Goal: Information Seeking & Learning: Learn about a topic

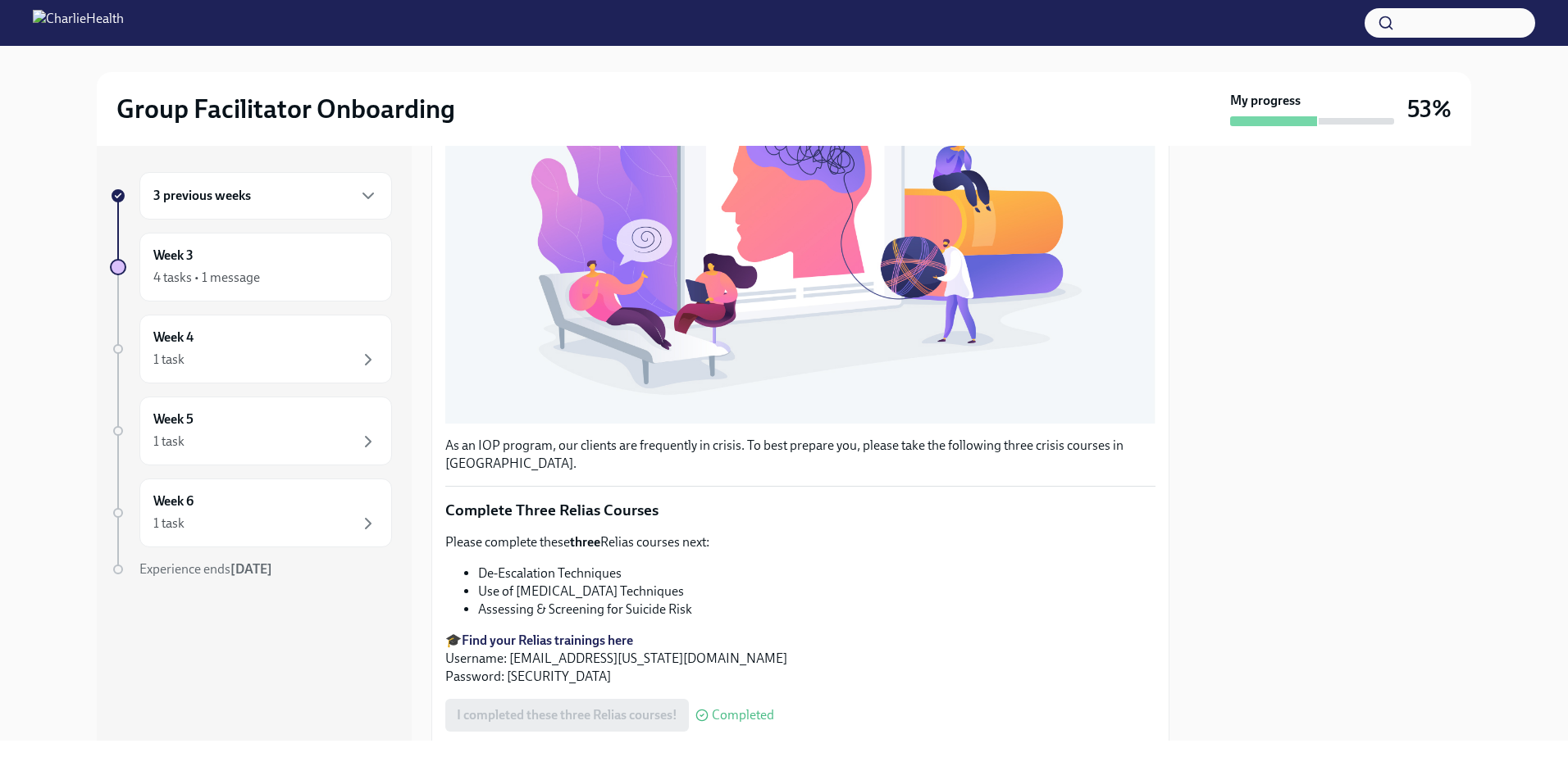
scroll to position [368, 0]
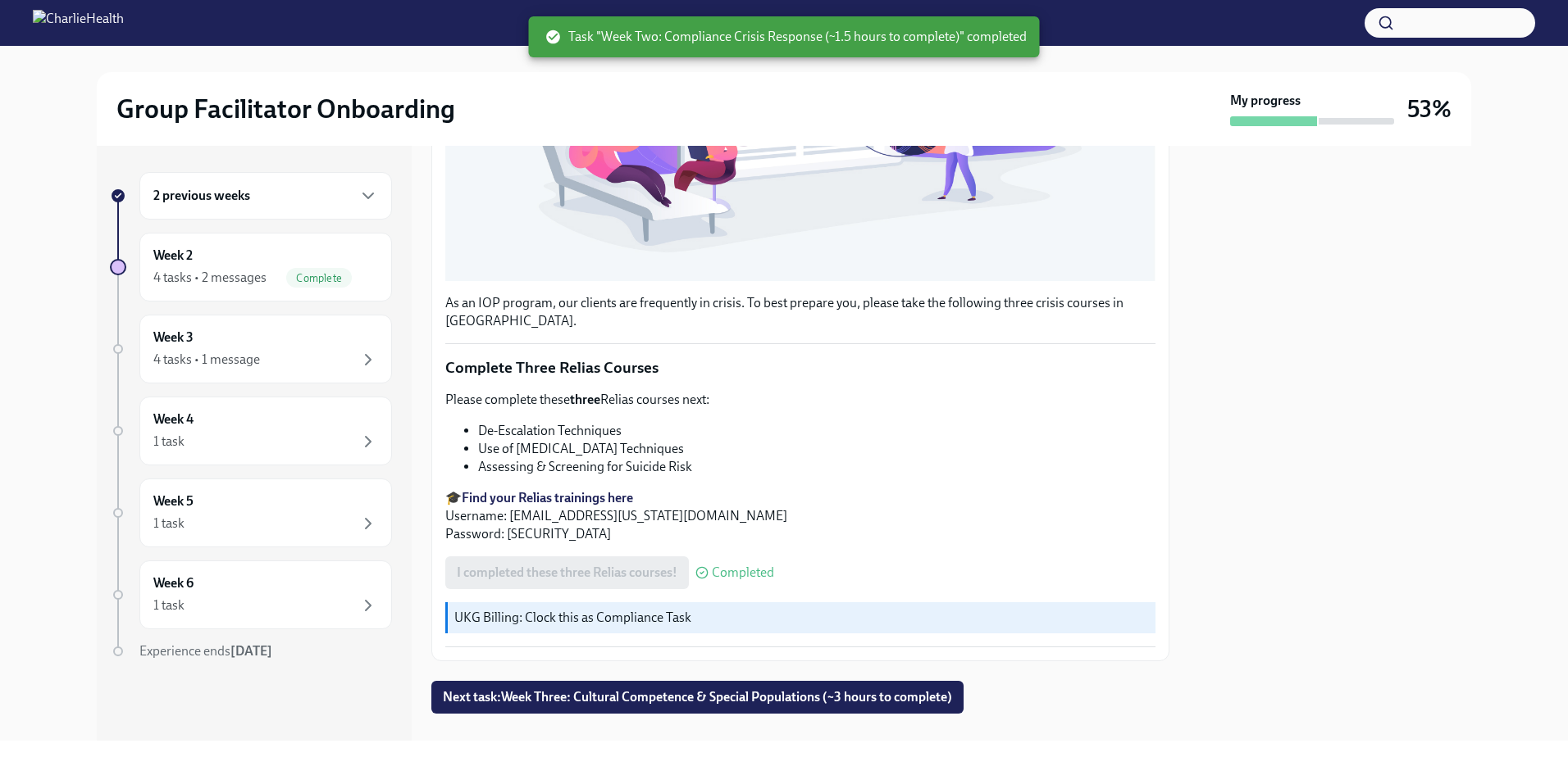
scroll to position [531, 0]
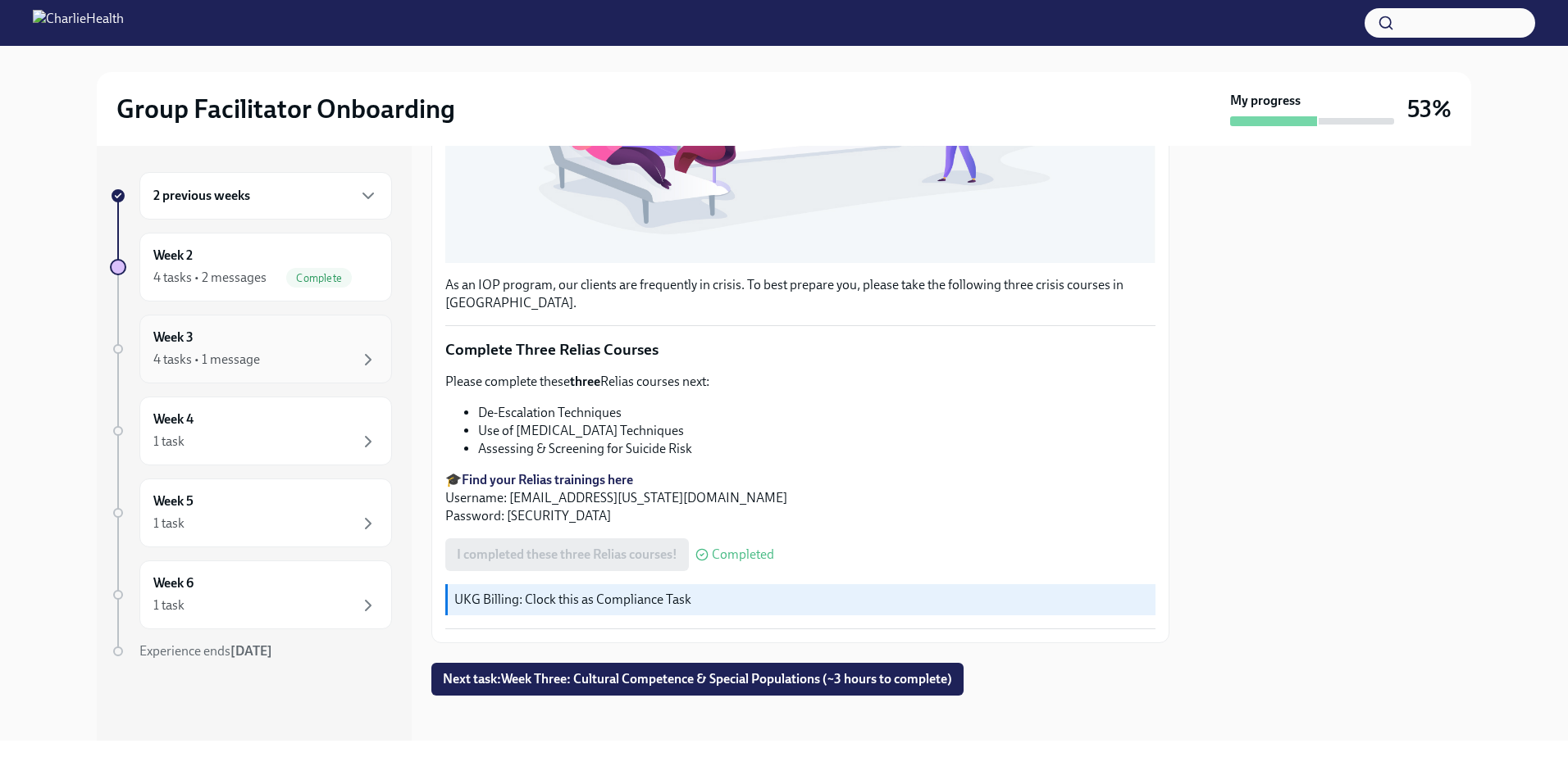
click at [295, 345] on div "Week 3 4 tasks • 1 message" at bounding box center [266, 348] width 225 height 41
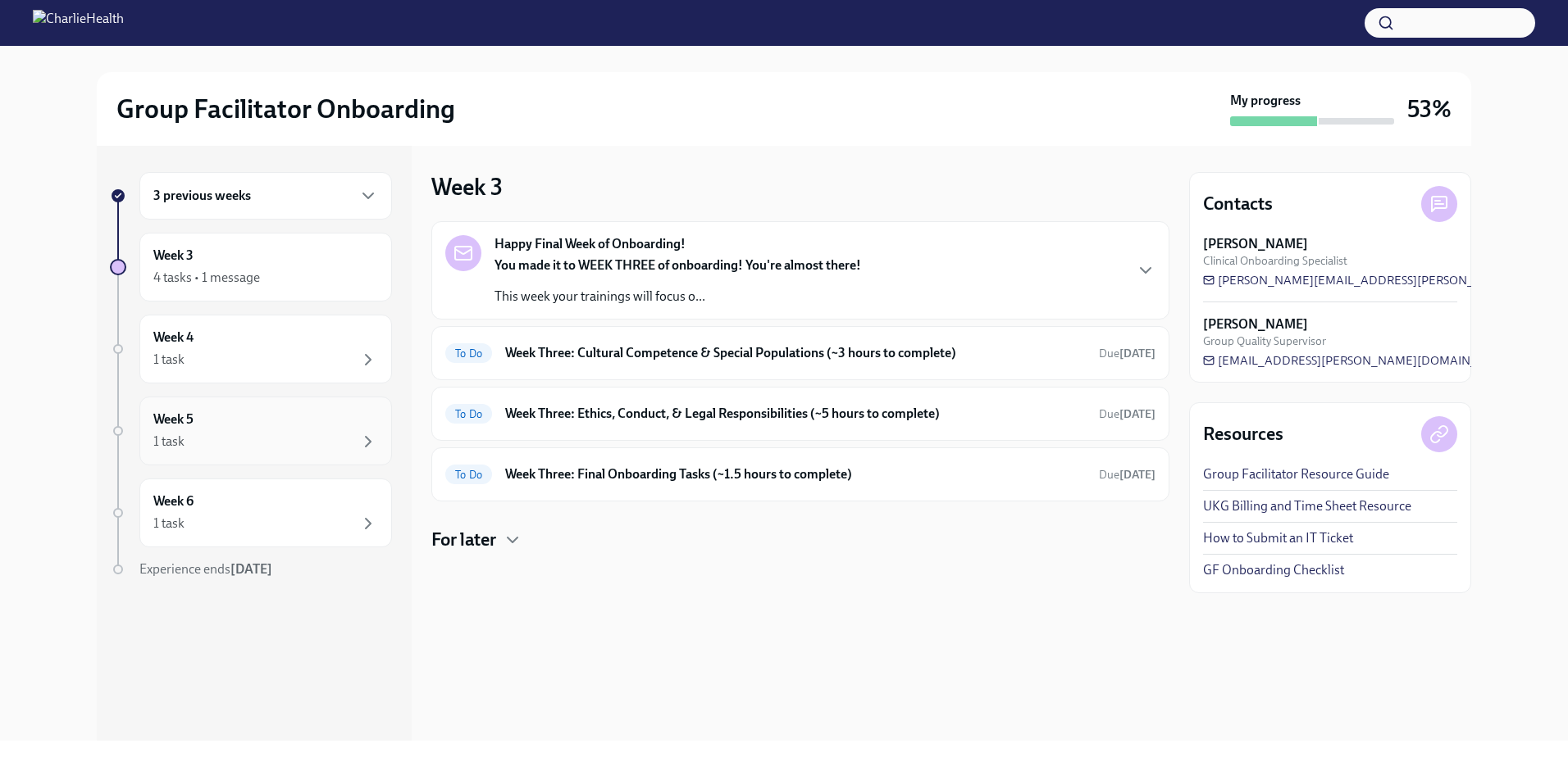
click at [296, 419] on div "Week 5 1 task" at bounding box center [266, 430] width 225 height 41
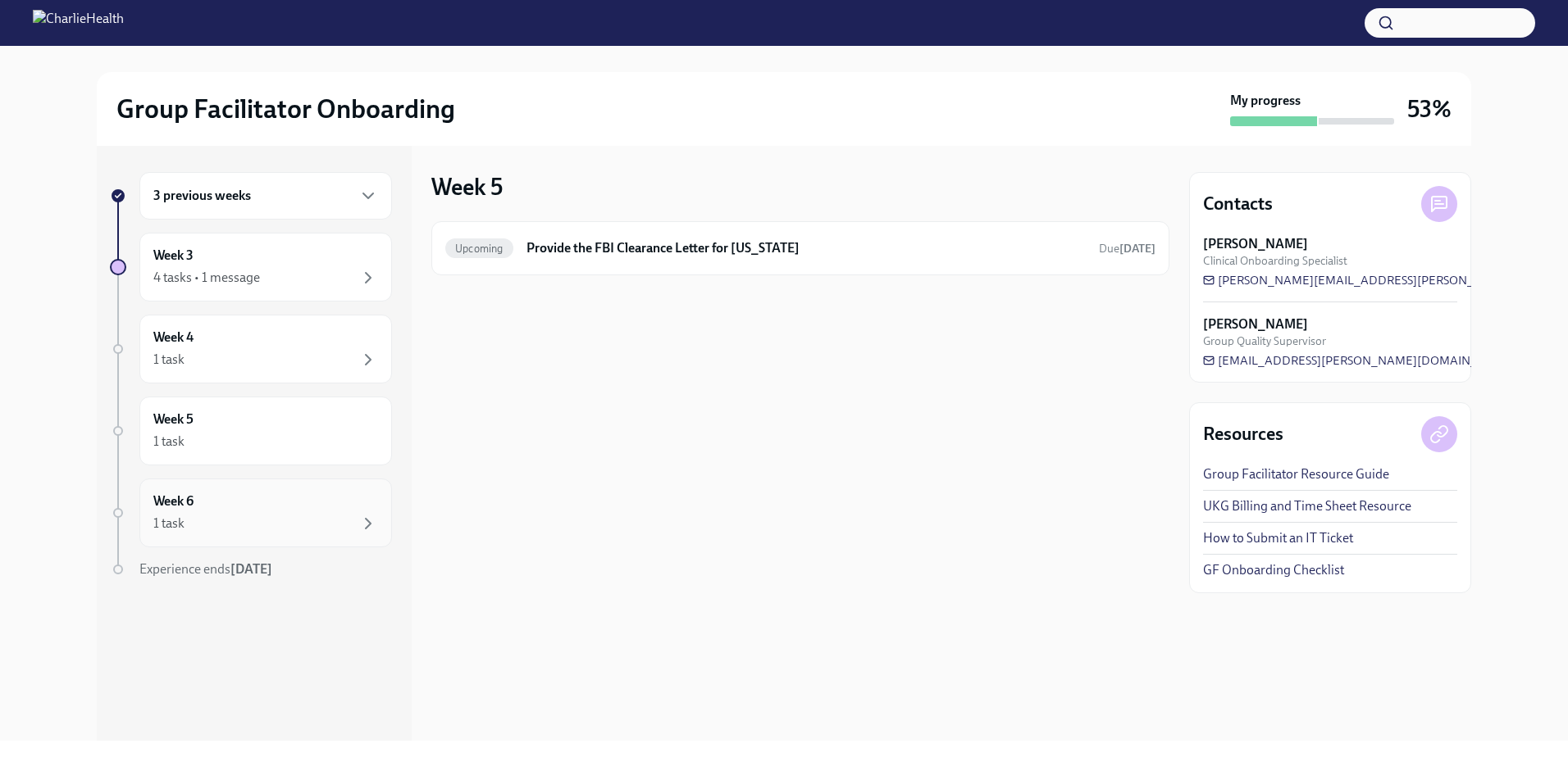
click at [293, 503] on div "Week 6 1 task" at bounding box center [266, 512] width 225 height 41
click at [263, 364] on div "1 task" at bounding box center [266, 360] width 225 height 20
click at [270, 256] on div "Week 3 4 tasks • 1 message" at bounding box center [266, 267] width 225 height 41
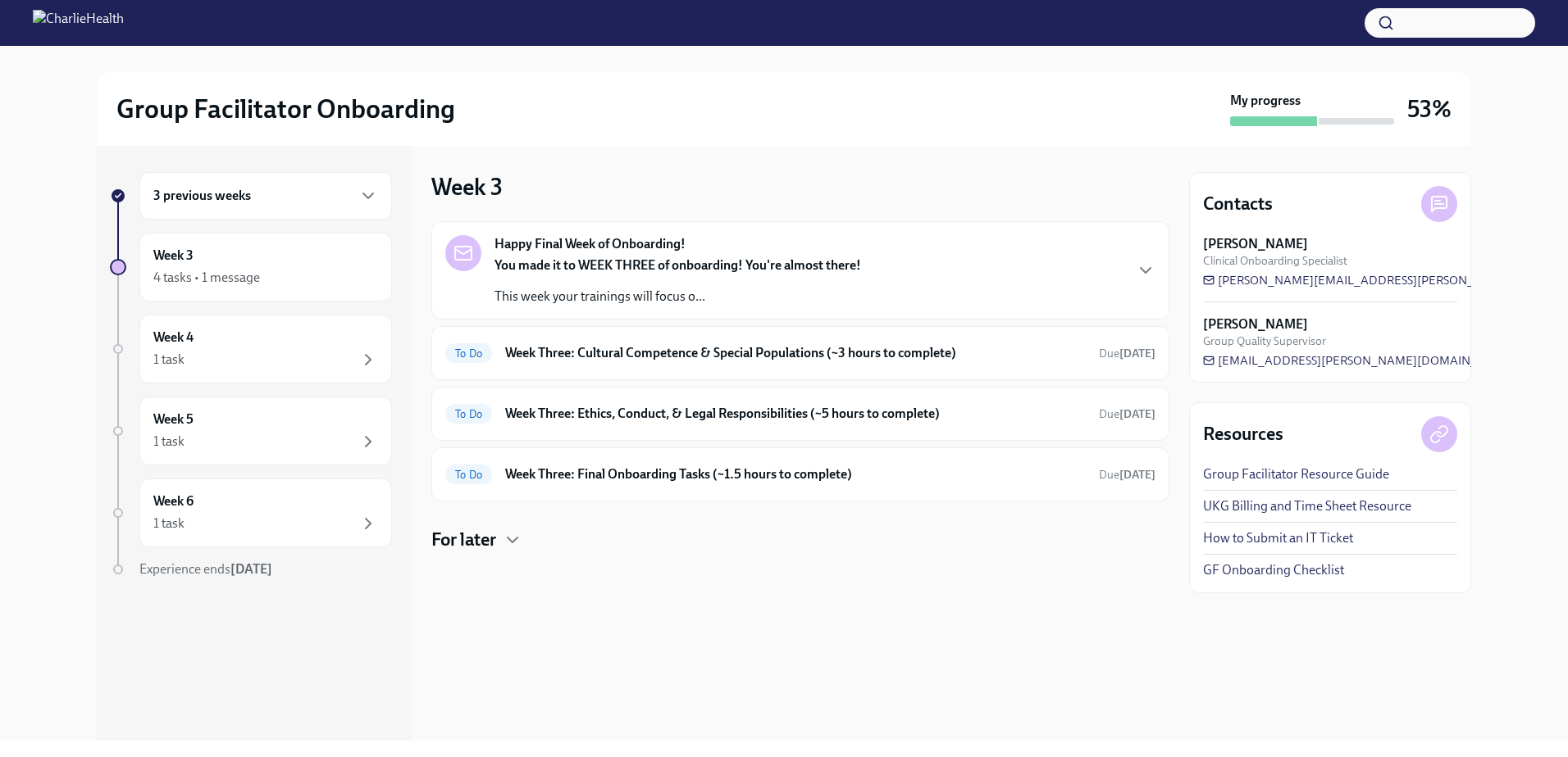
click at [701, 294] on p "This week your trainings will focus o..." at bounding box center [677, 296] width 367 height 18
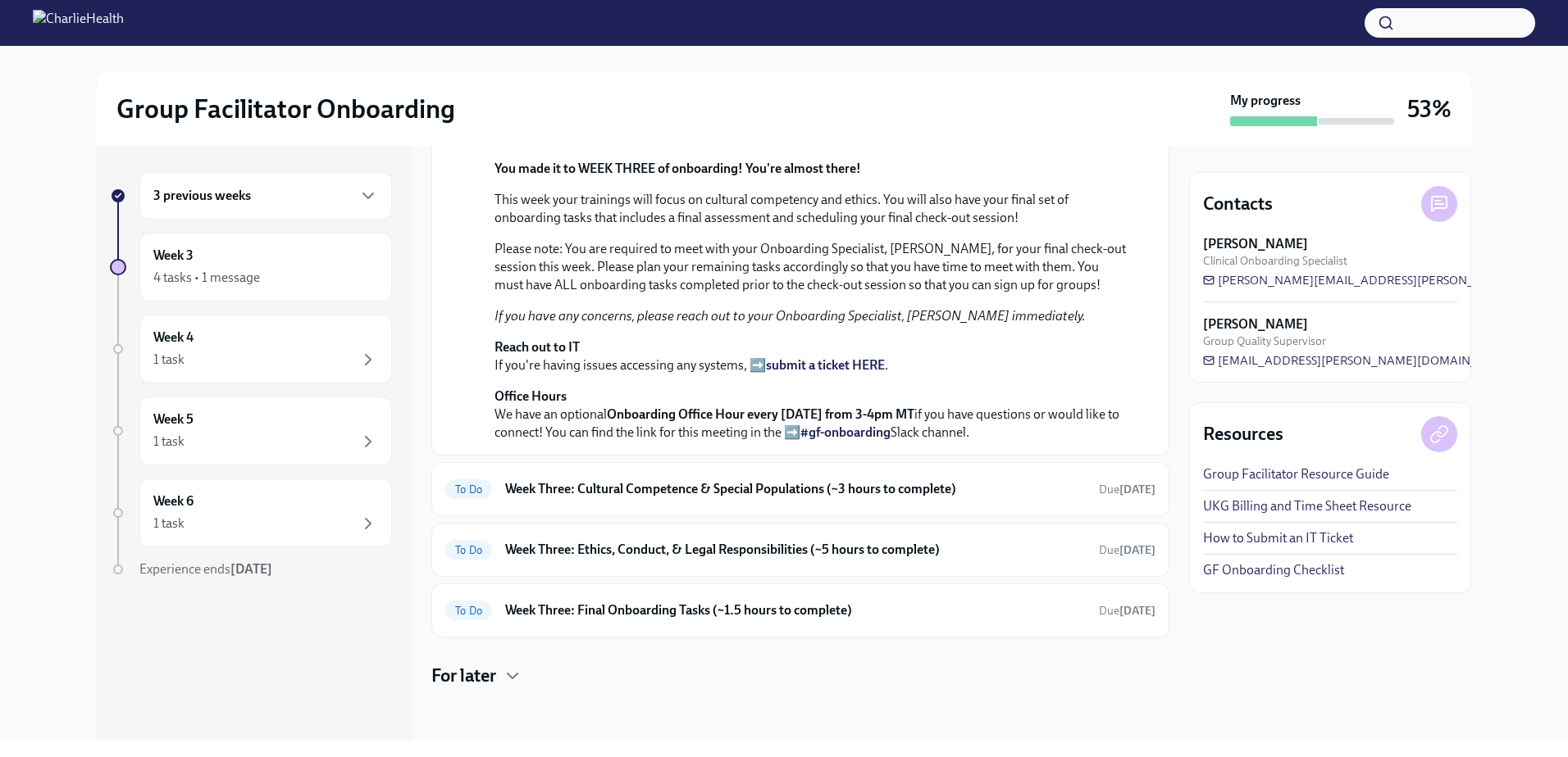
scroll to position [492, 0]
click at [612, 624] on div "To Do Week Three: Final Onboarding Tasks (~1.5 hours to complete) Due [DATE]" at bounding box center [800, 611] width 710 height 26
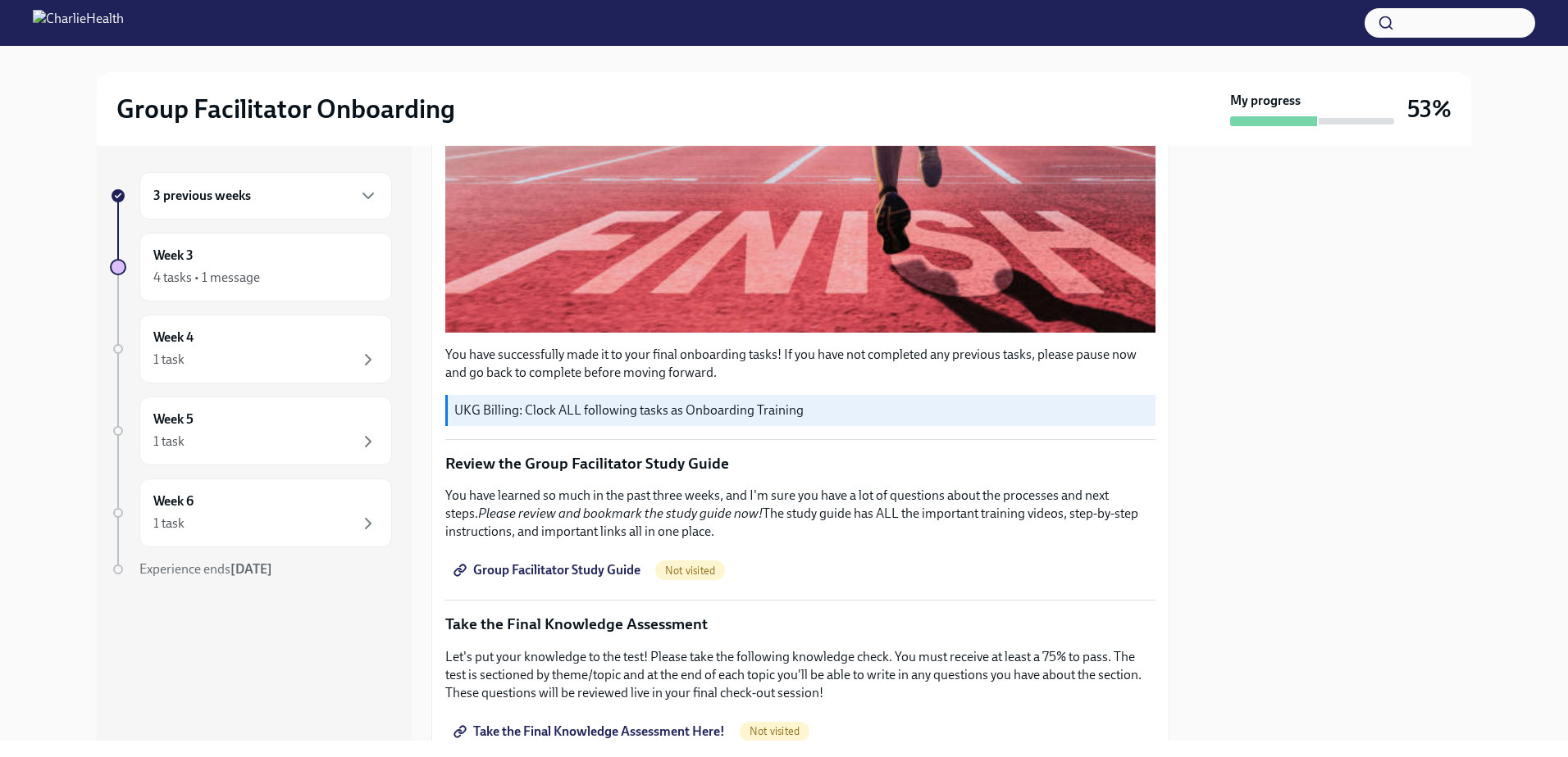
scroll to position [492, 0]
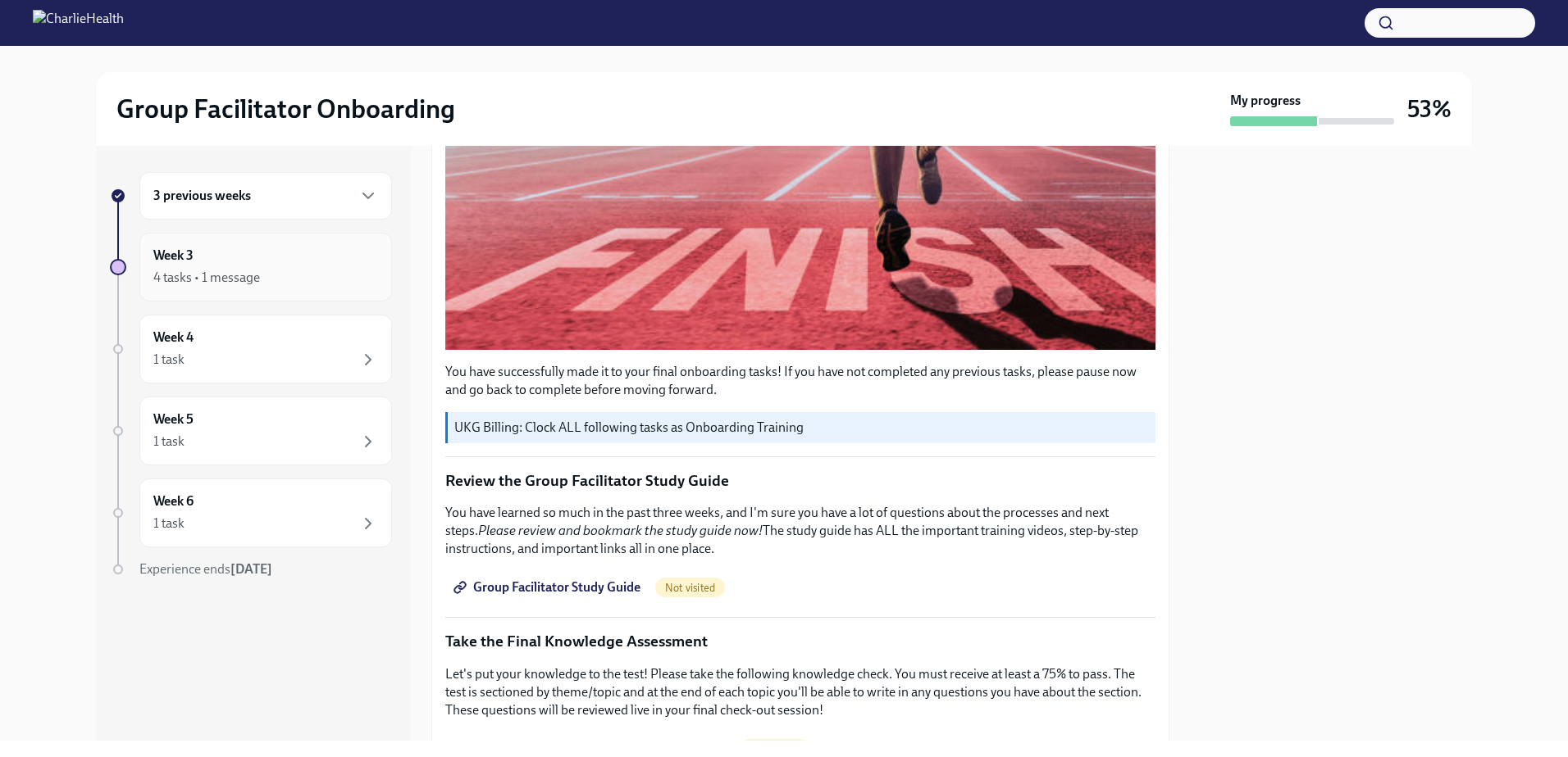
click at [253, 266] on div "Week 3 4 tasks • 1 message" at bounding box center [266, 267] width 225 height 41
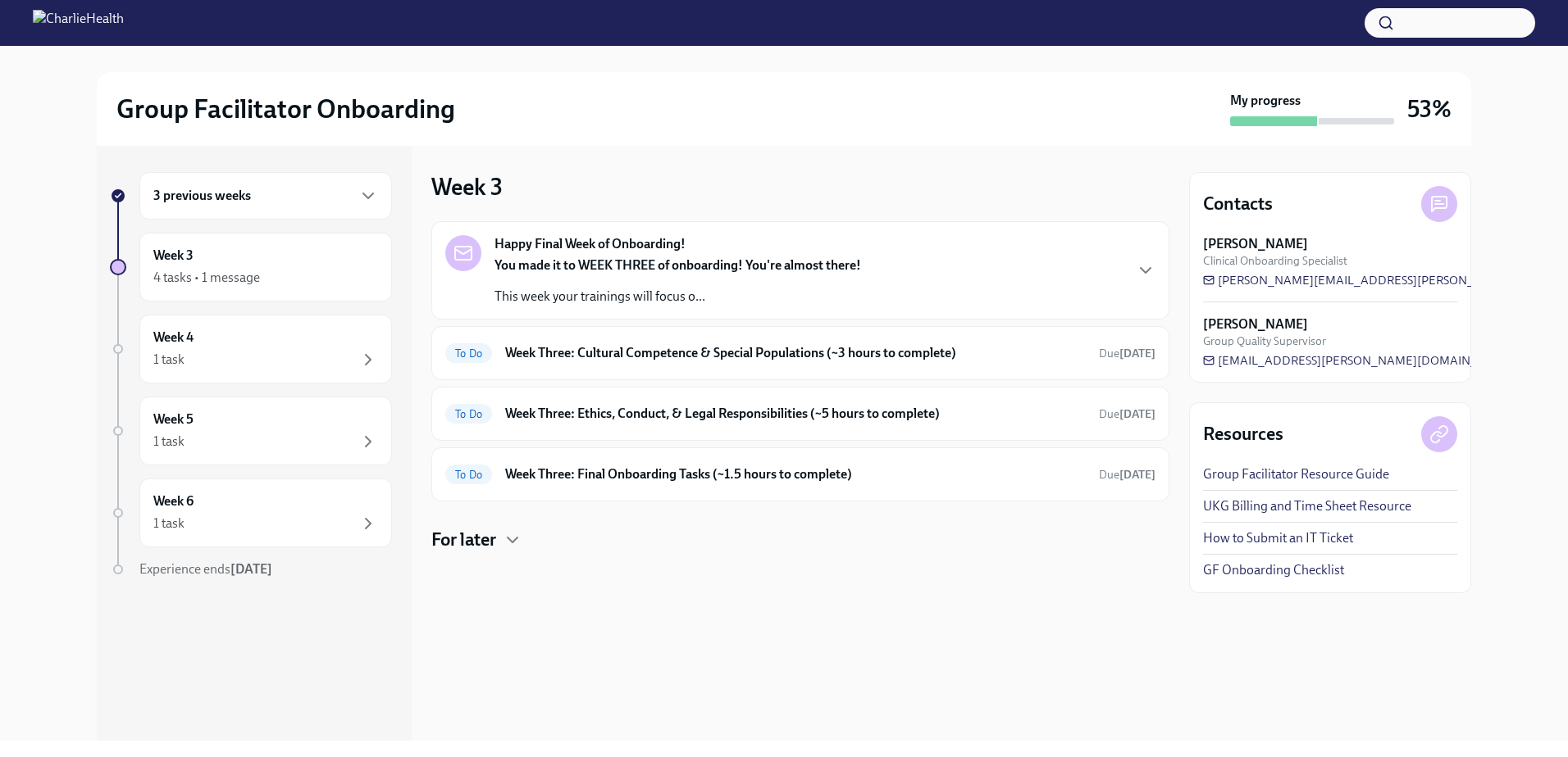
click at [465, 538] on h4 "For later" at bounding box center [464, 540] width 64 height 24
click at [655, 362] on h6 "Week Three: Cultural Competence & Special Populations (~3 hours to complete)" at bounding box center [796, 353] width 580 height 18
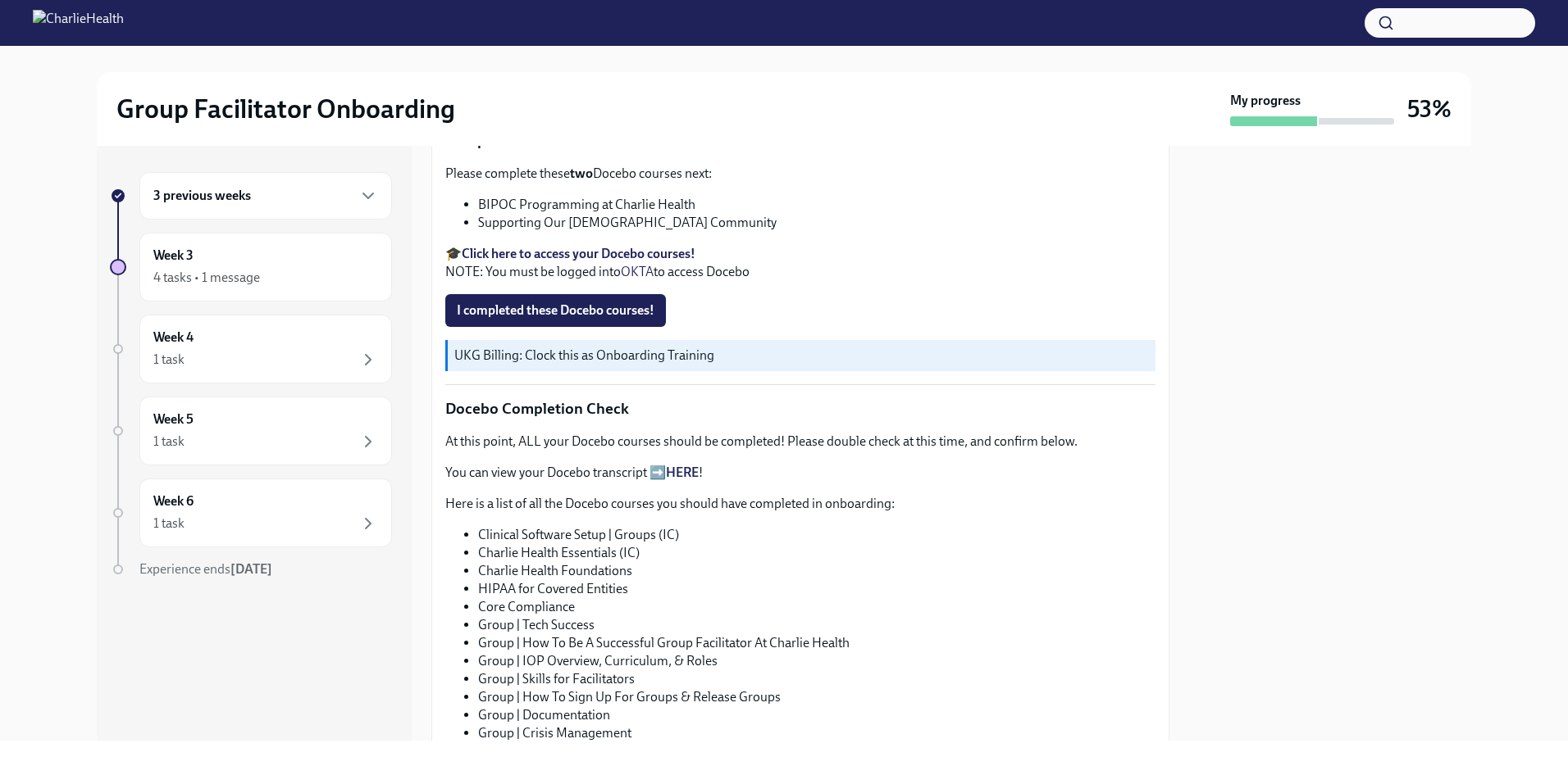
scroll to position [571, 0]
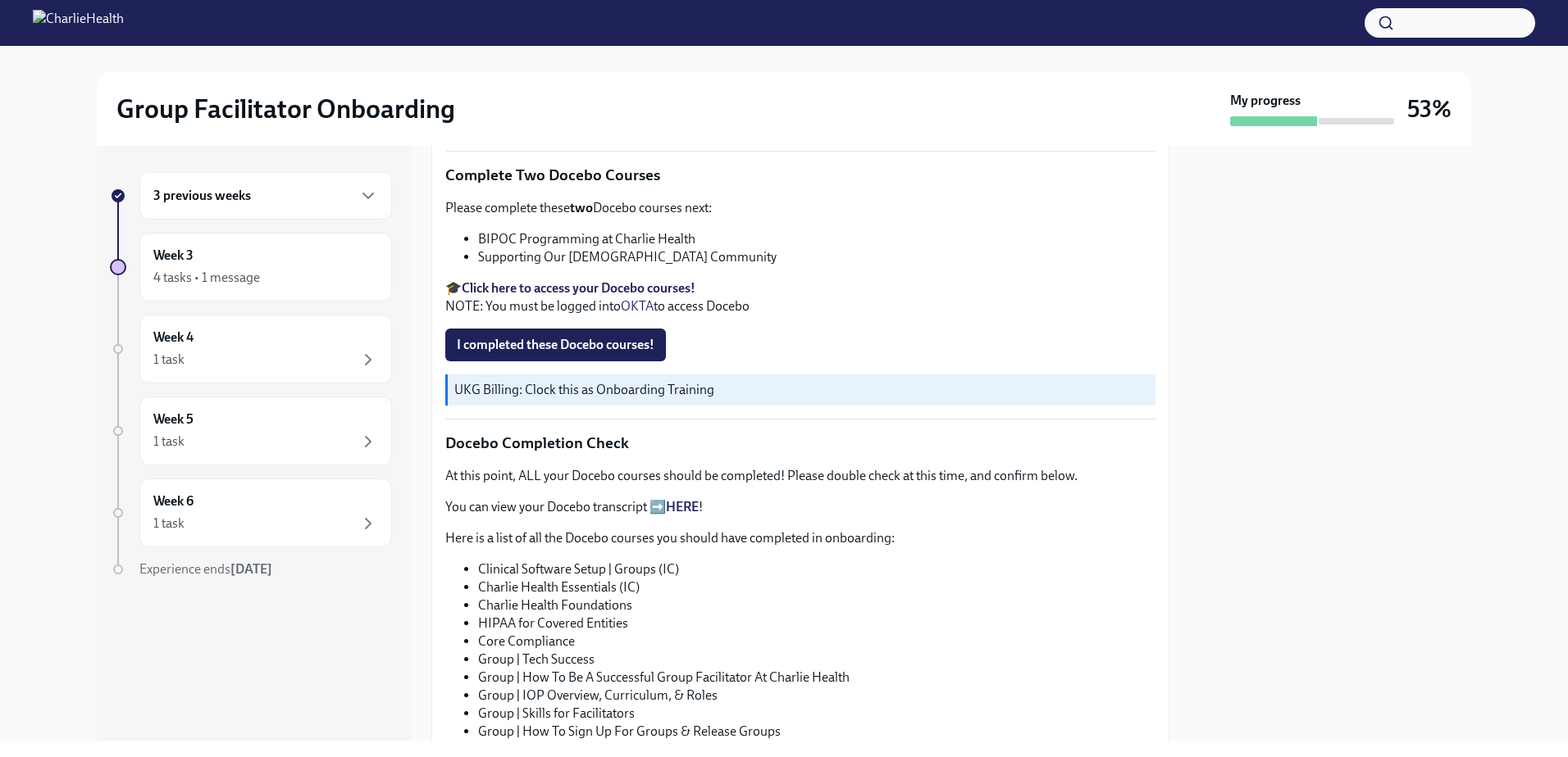
click at [565, 296] on strong "Click here to access your Docebo courses!" at bounding box center [579, 288] width 234 height 16
